Goal: Task Accomplishment & Management: Manage account settings

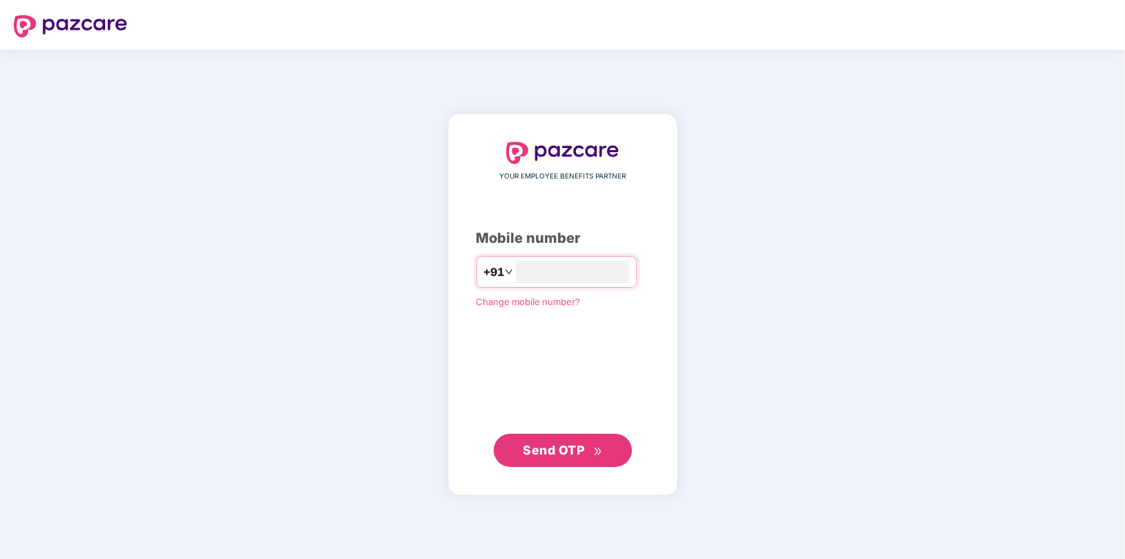
type input "**********"
click at [581, 443] on span "Send OTP" at bounding box center [554, 450] width 62 height 15
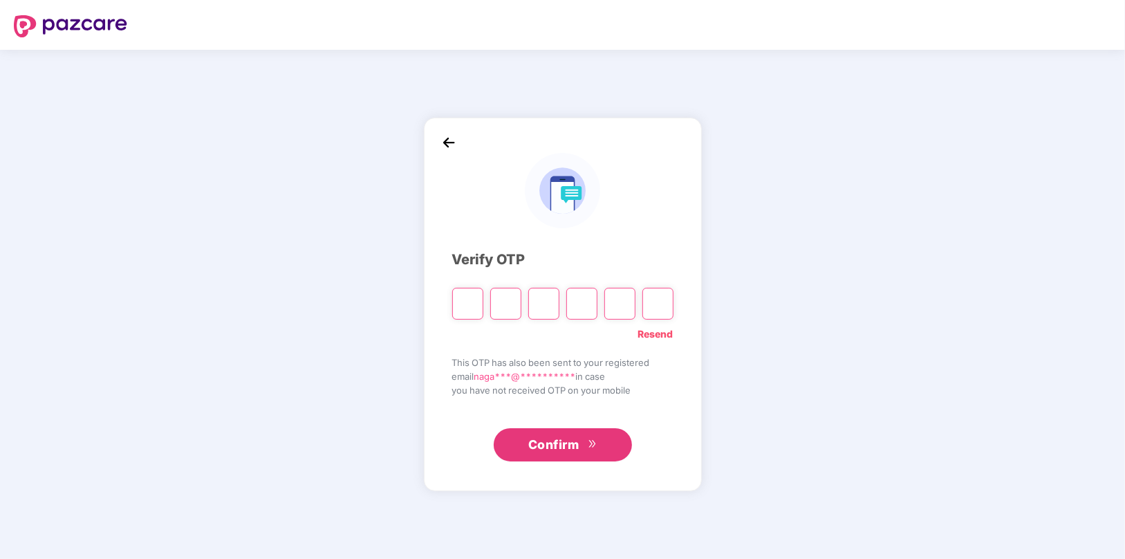
type input "*"
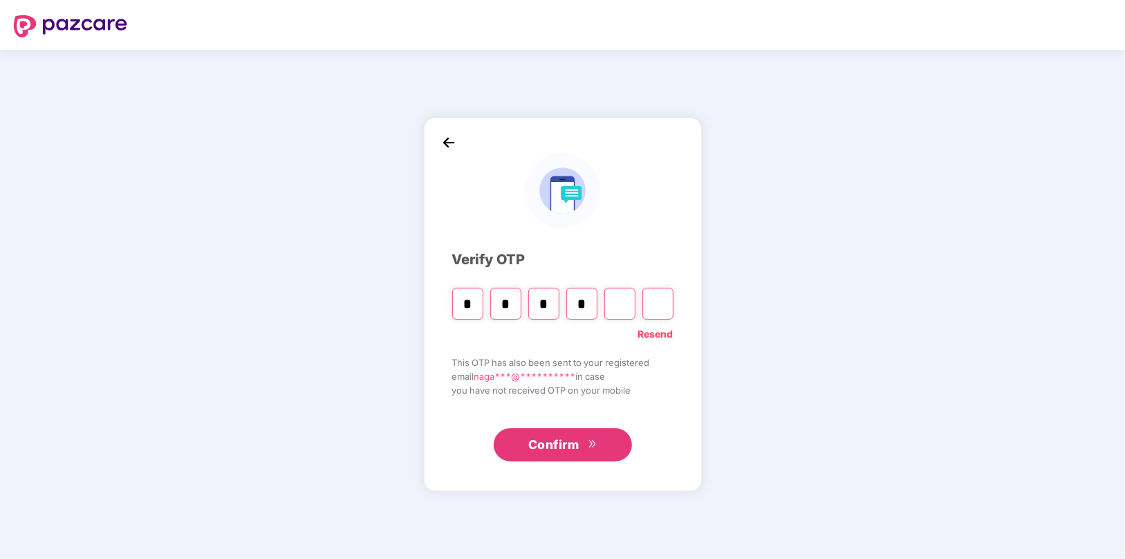
type input "*"
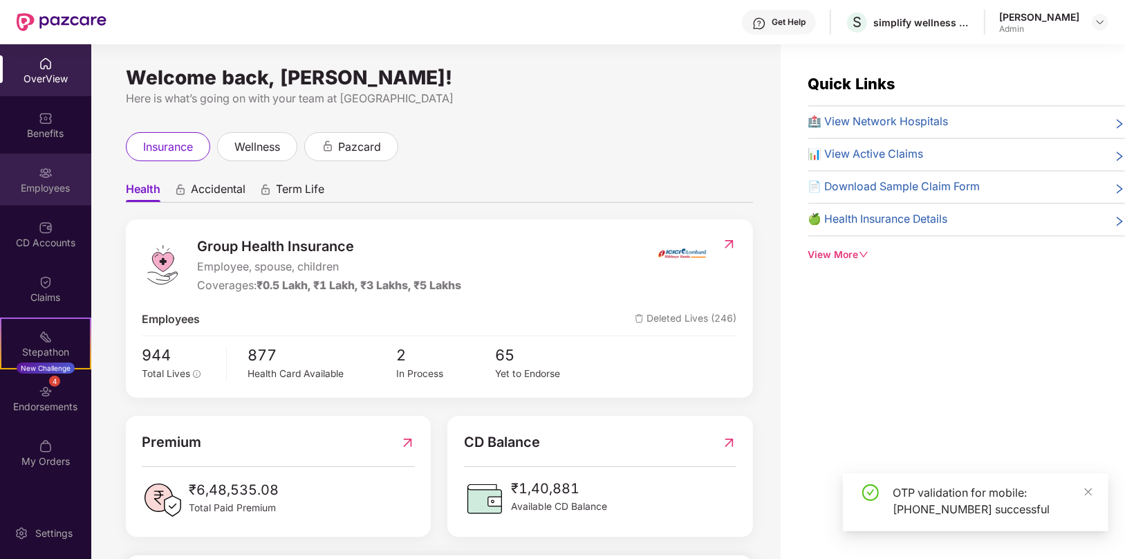
click at [51, 170] on img at bounding box center [46, 173] width 14 height 14
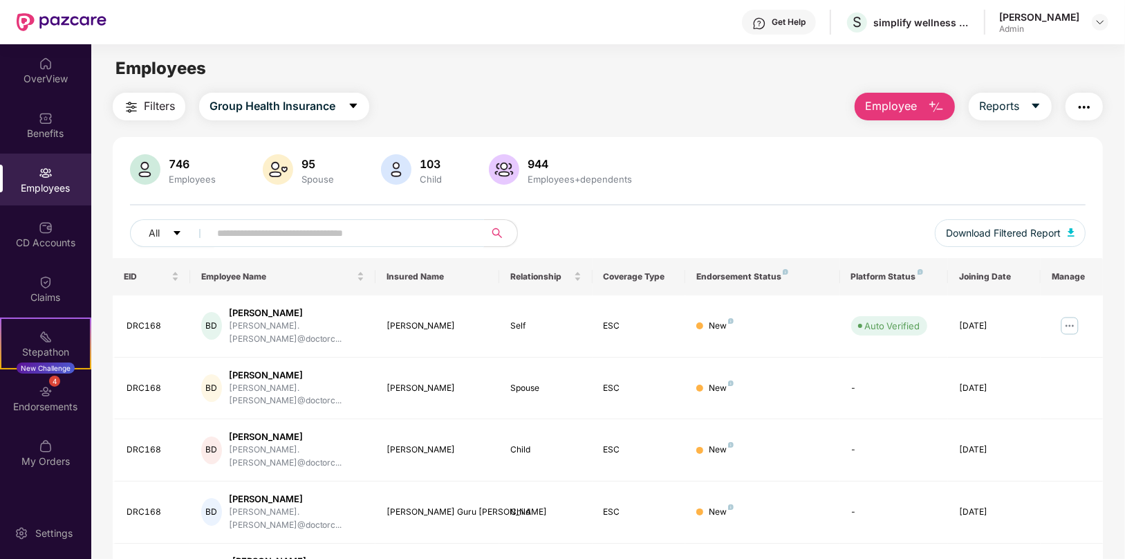
click at [404, 235] on input "text" at bounding box center [341, 233] width 248 height 21
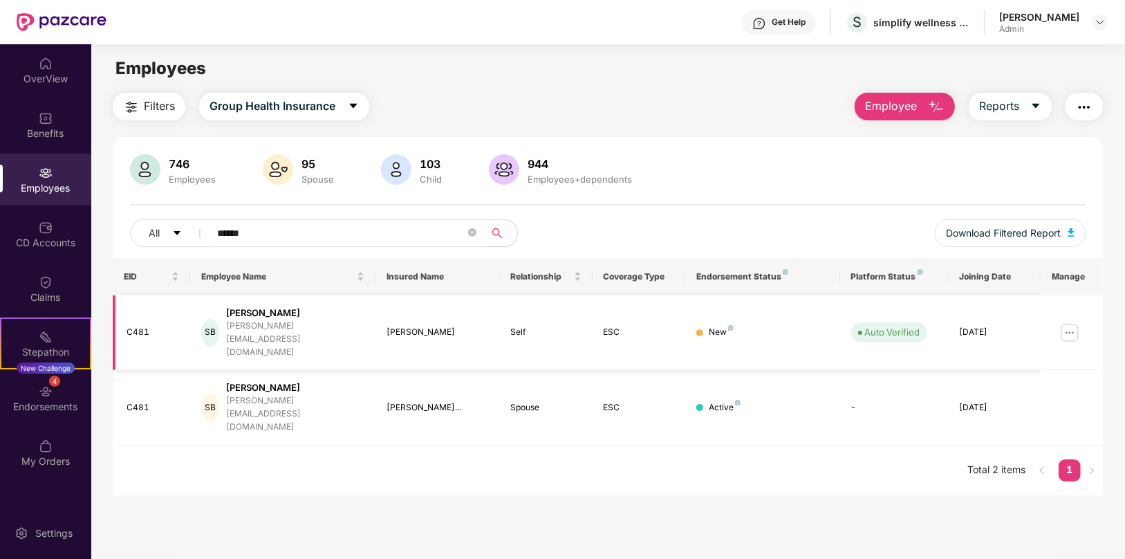
type input "******"
click at [1072, 322] on img at bounding box center [1070, 333] width 22 height 22
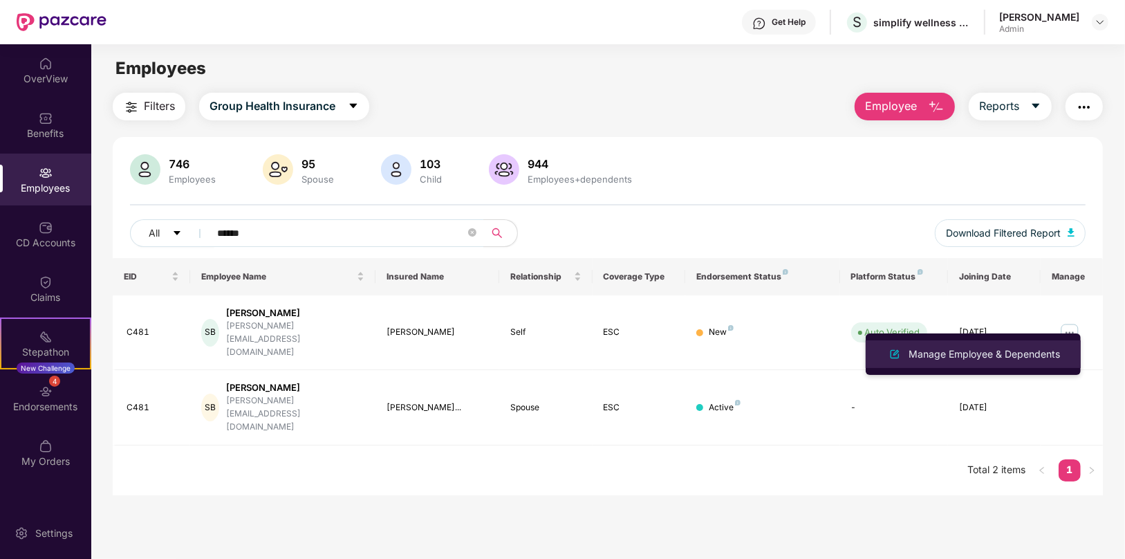
click at [991, 352] on div "Manage Employee & Dependents" at bounding box center [984, 353] width 157 height 15
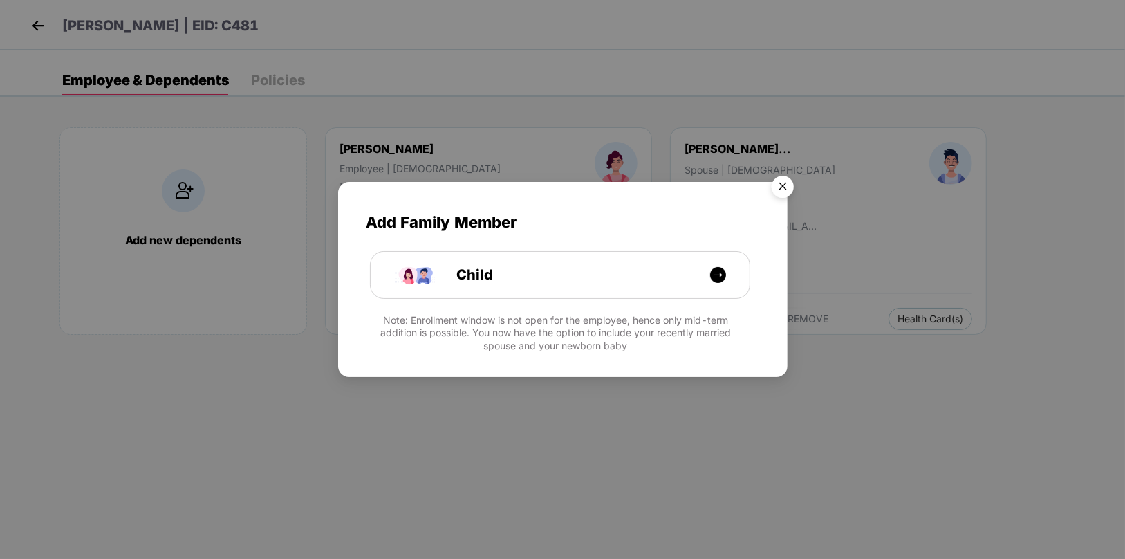
click at [787, 185] on img "Close" at bounding box center [782, 188] width 39 height 39
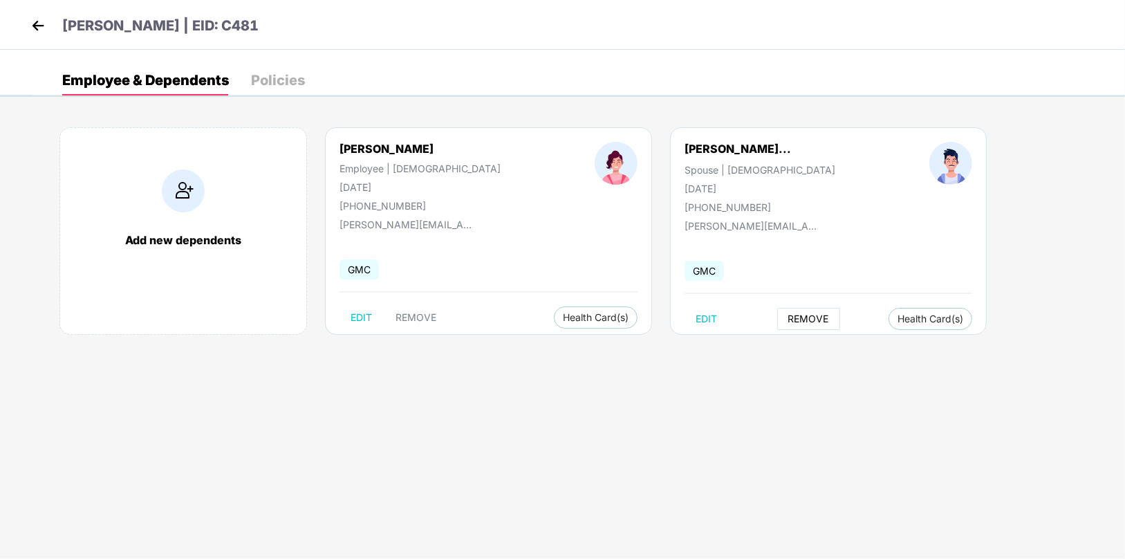
click at [788, 319] on span "REMOVE" at bounding box center [808, 318] width 41 height 11
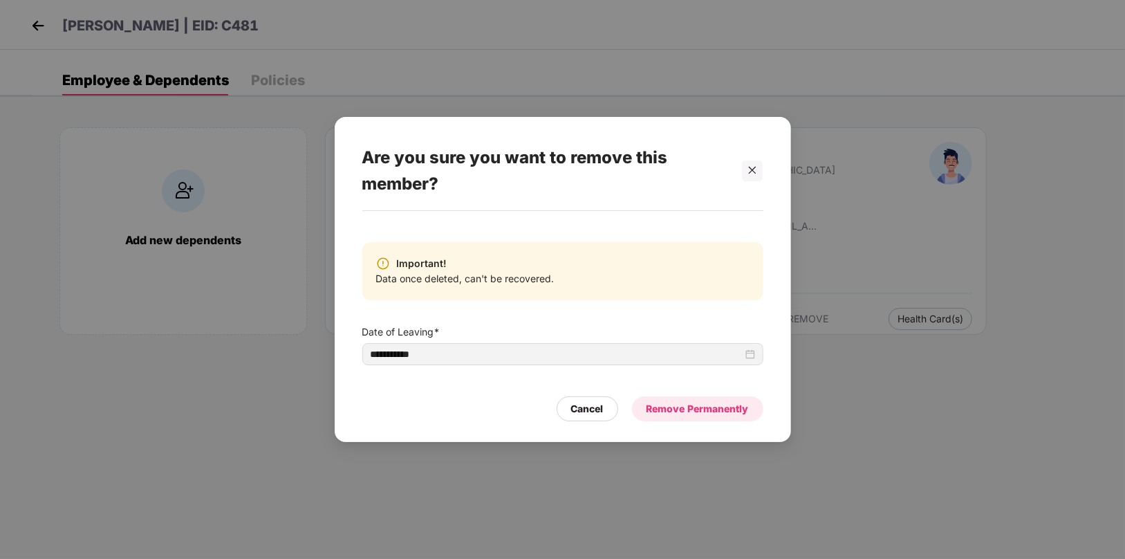
click at [665, 406] on div "Remove Permanently" at bounding box center [697, 408] width 102 height 15
